Goal: Task Accomplishment & Management: Manage account settings

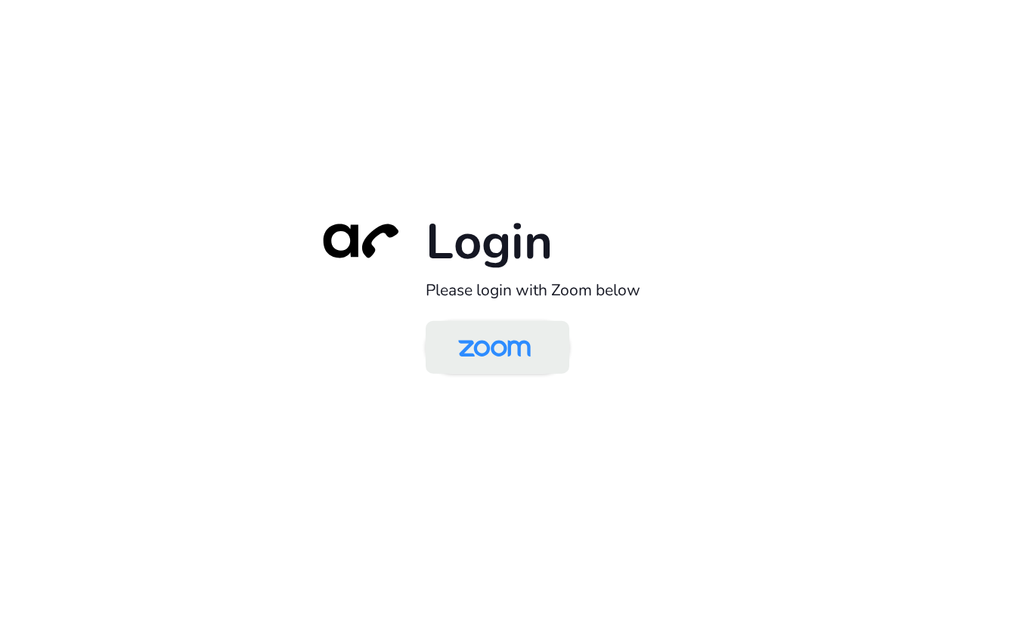
click at [500, 344] on img at bounding box center [494, 348] width 104 height 49
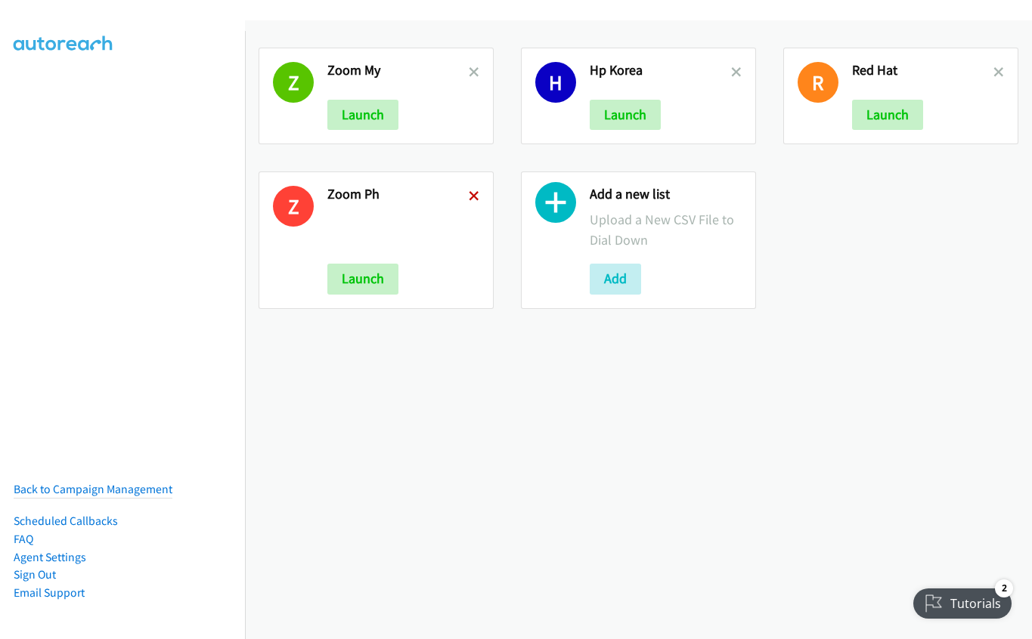
click at [470, 193] on icon at bounding box center [474, 197] width 11 height 11
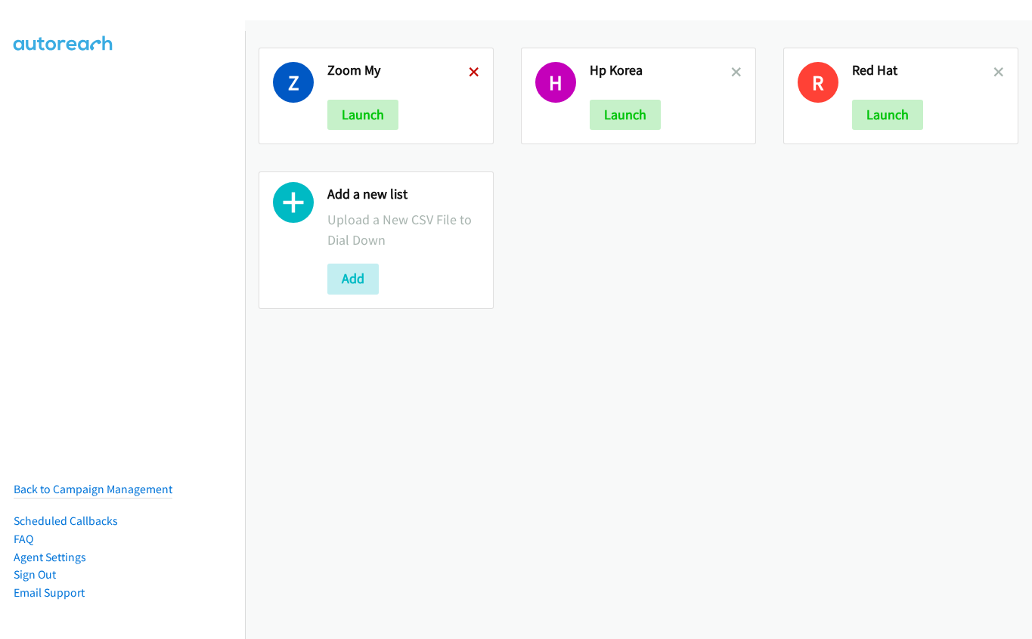
click at [469, 73] on icon at bounding box center [474, 73] width 11 height 11
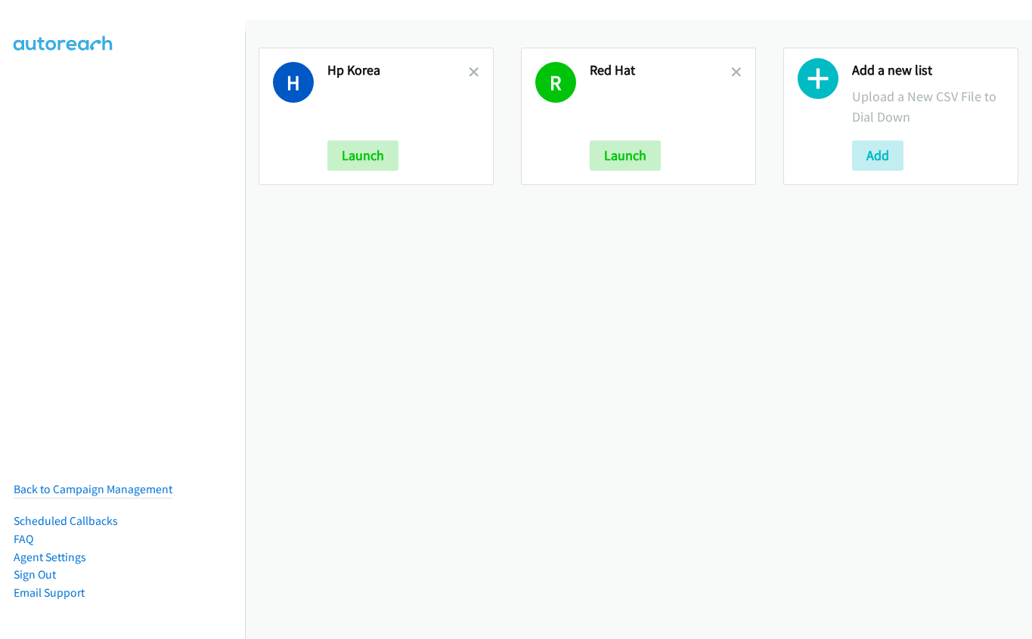
click at [469, 73] on icon at bounding box center [474, 73] width 11 height 11
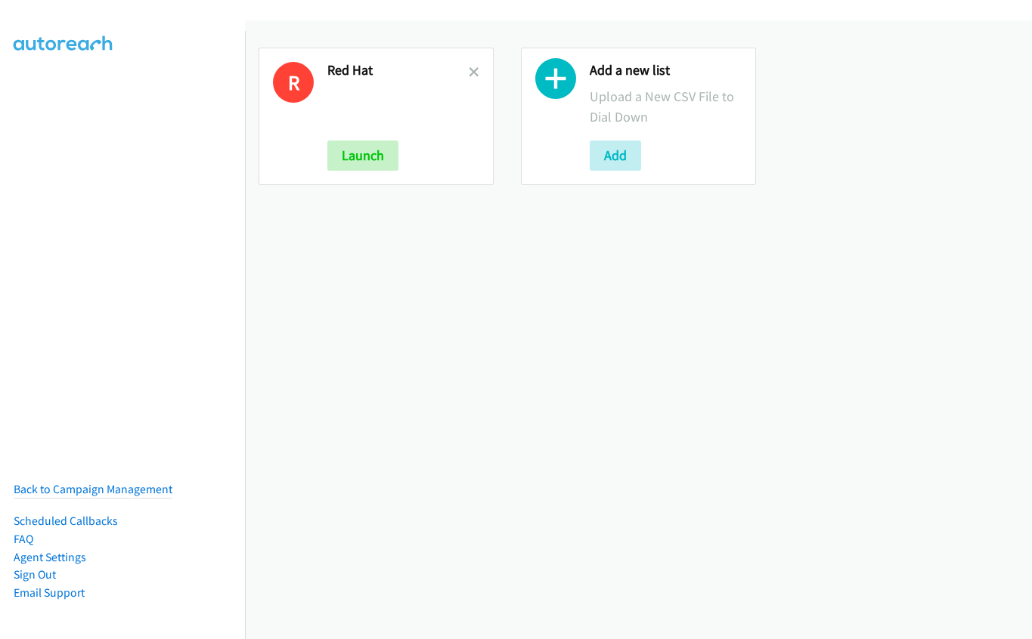
click at [564, 75] on icon at bounding box center [555, 82] width 41 height 41
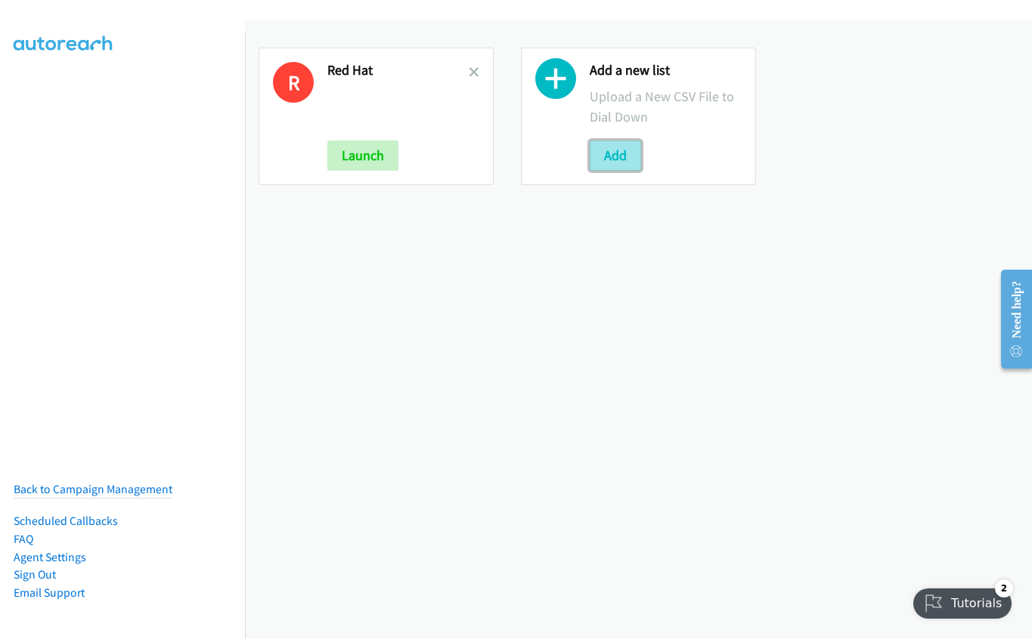
click at [614, 153] on button "Add" at bounding box center [615, 156] width 51 height 30
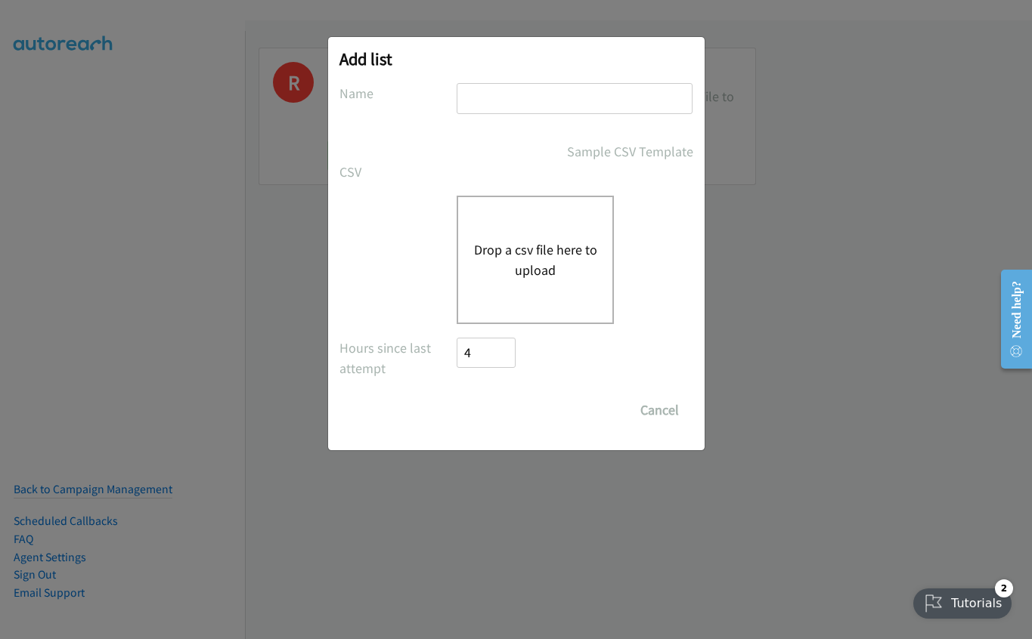
click at [545, 101] on input "text" at bounding box center [575, 98] width 236 height 31
type input "hp sg"
click at [519, 255] on button "Drop a csv file here to upload" at bounding box center [535, 260] width 124 height 41
click at [555, 251] on button "Drop a csv file here to upload" at bounding box center [535, 260] width 124 height 41
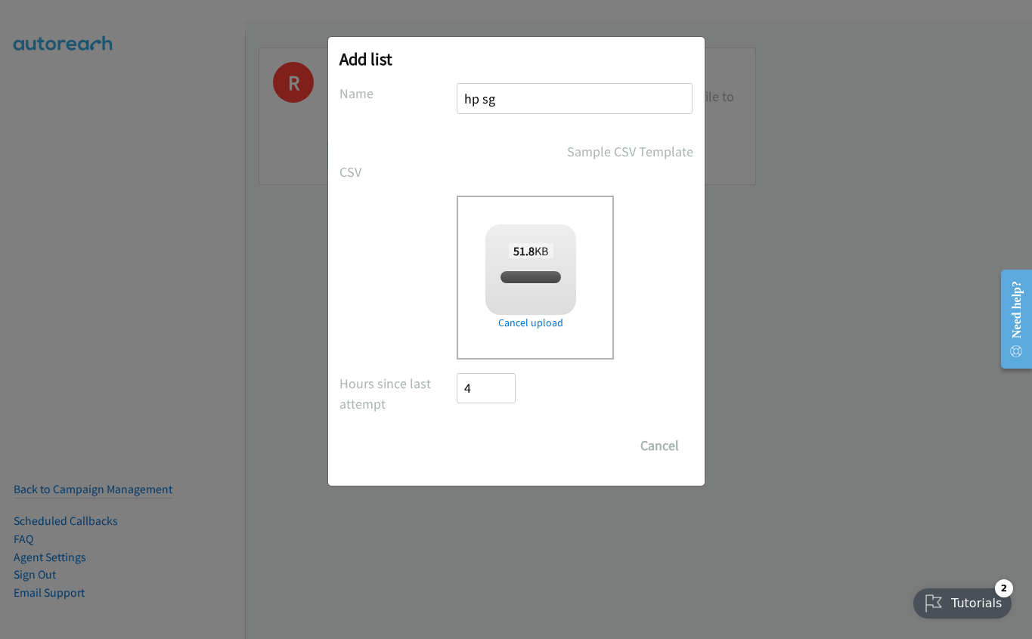
checkbox input "true"
click at [506, 443] on input "Save List" at bounding box center [496, 446] width 79 height 30
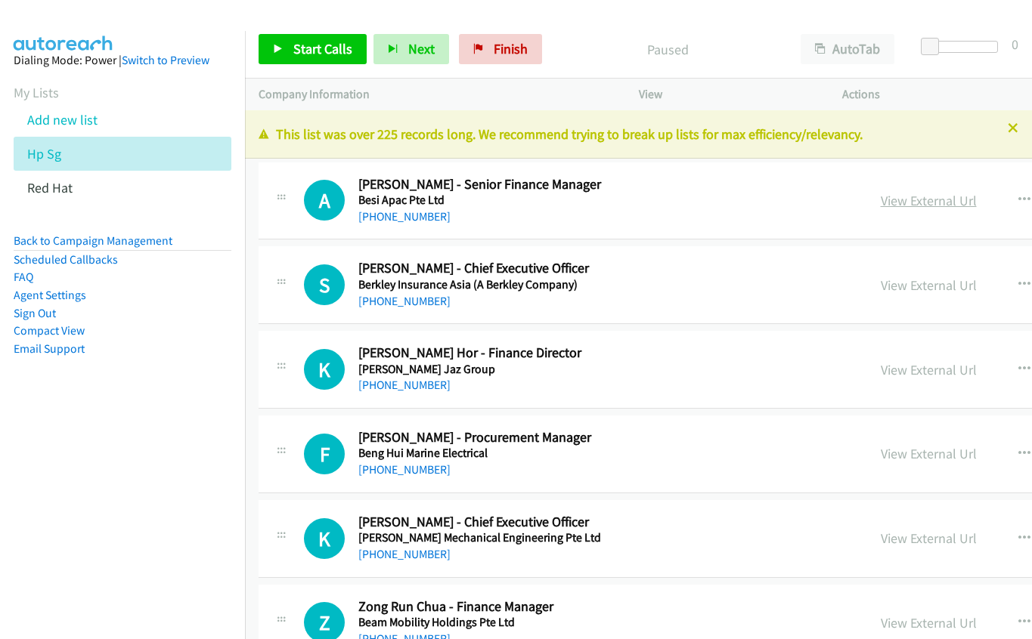
click at [881, 206] on link "View External Url" at bounding box center [929, 200] width 96 height 17
